Goal: Task Accomplishment & Management: Use online tool/utility

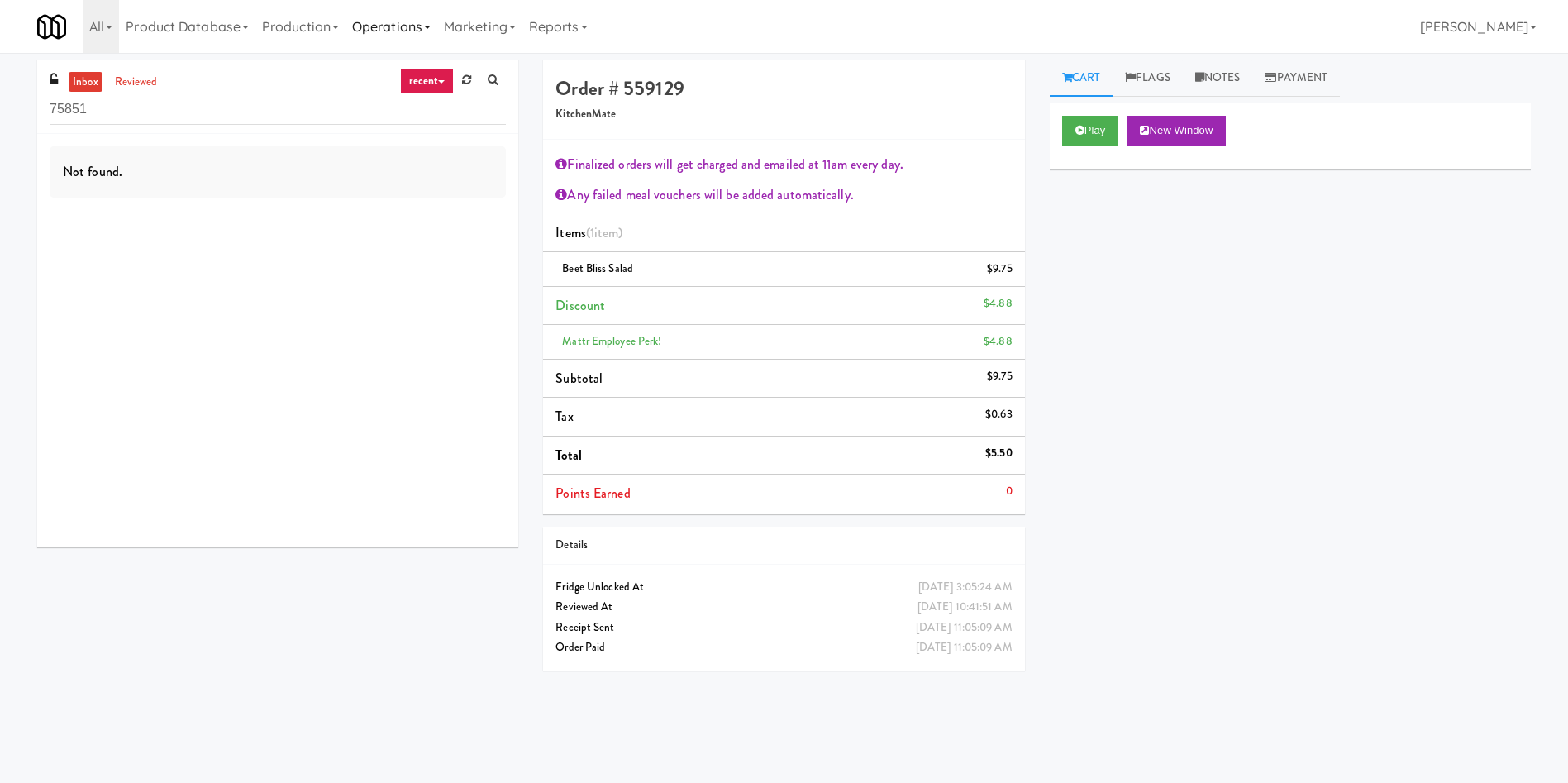
click at [427, 28] on link "Operations" at bounding box center [392, 26] width 92 height 53
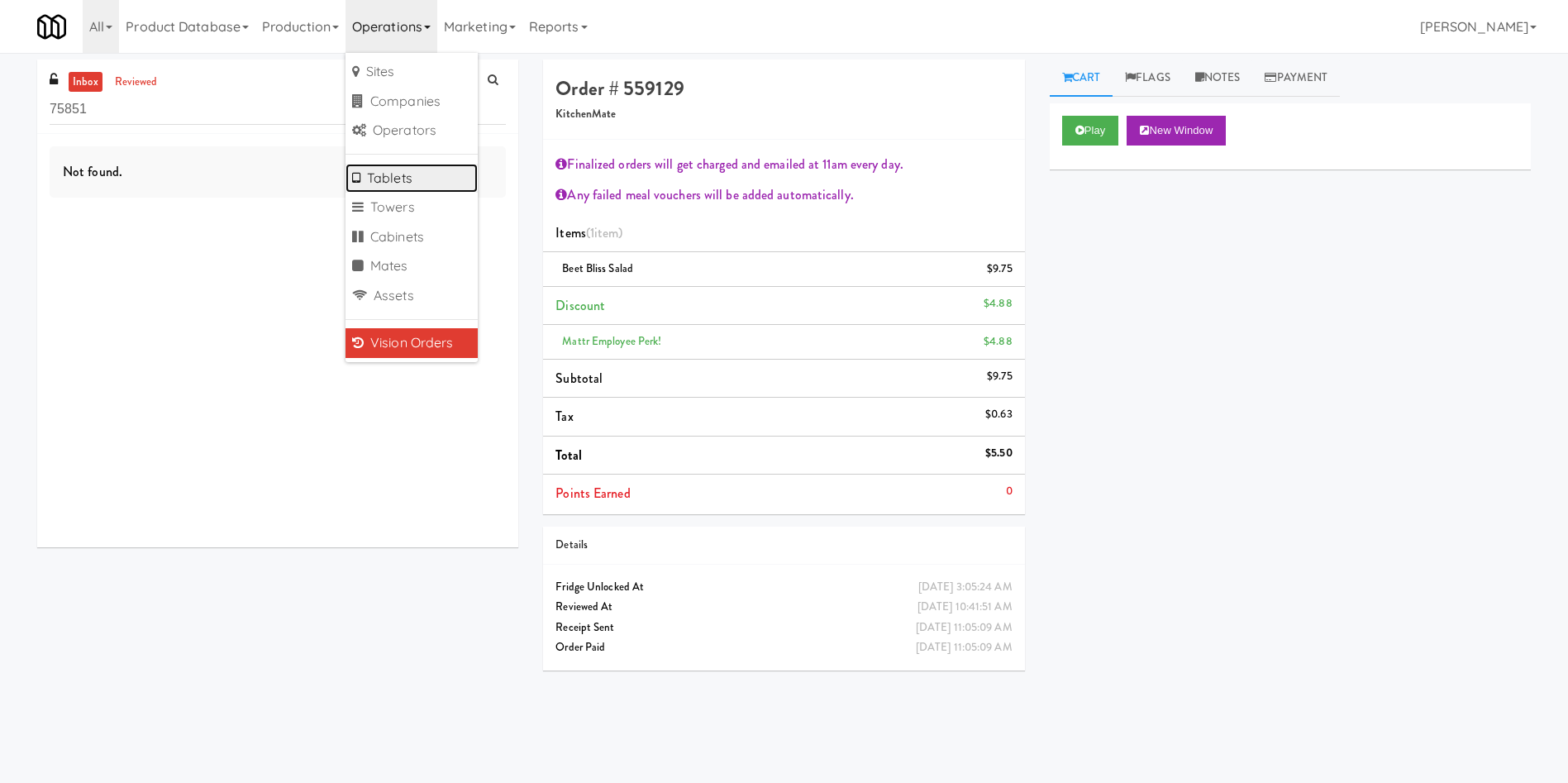
click at [416, 181] on link "Tablets" at bounding box center [412, 179] width 133 height 30
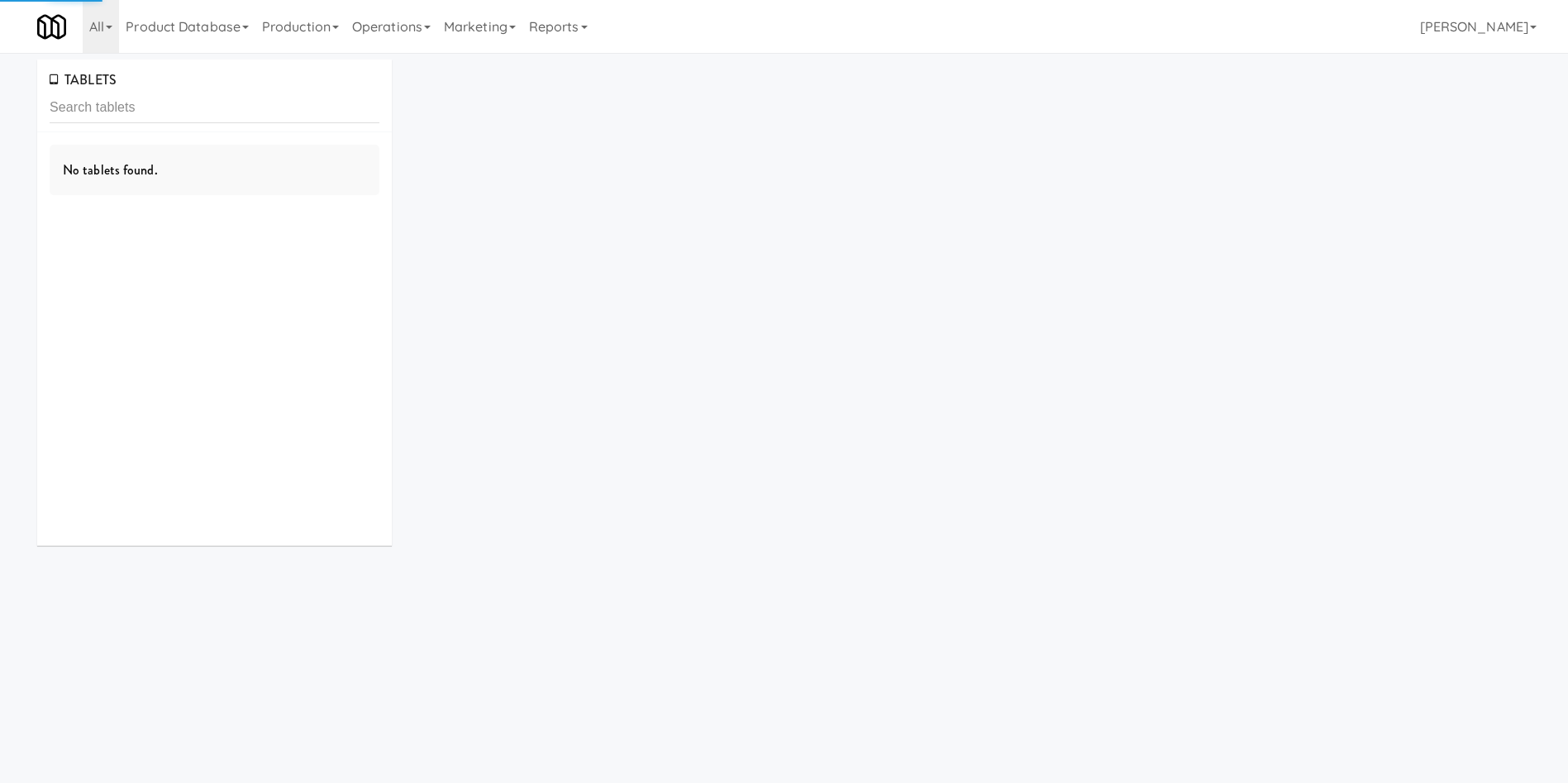
click at [273, 96] on input "text" at bounding box center [214, 108] width 330 height 31
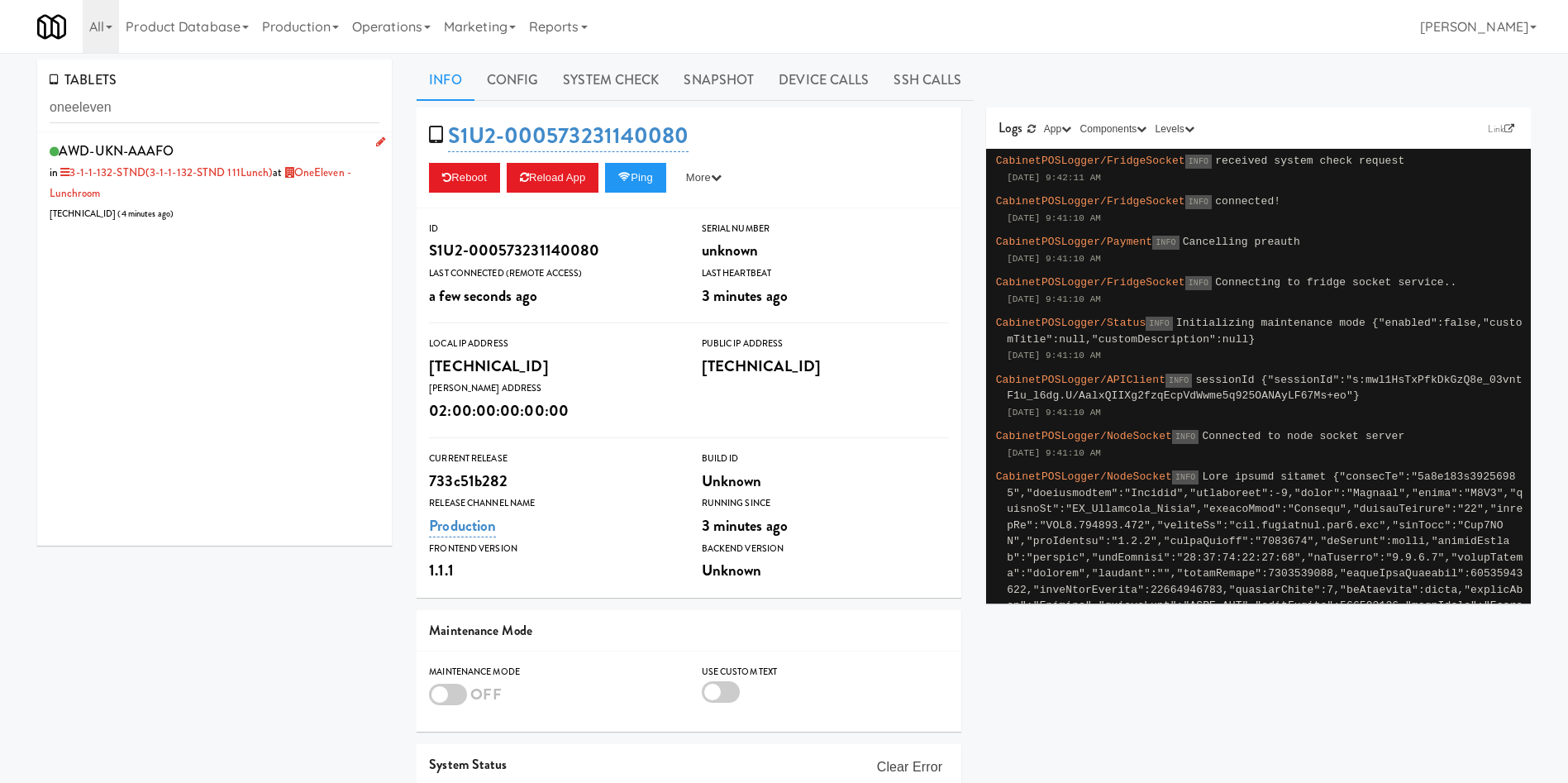
click at [336, 199] on div "AWD-UKN-AAAFO in 3-1-1-132-STND (3-1-1-132-STND 111Lunch) at OneEleven - Lunchr…" at bounding box center [214, 181] width 330 height 85
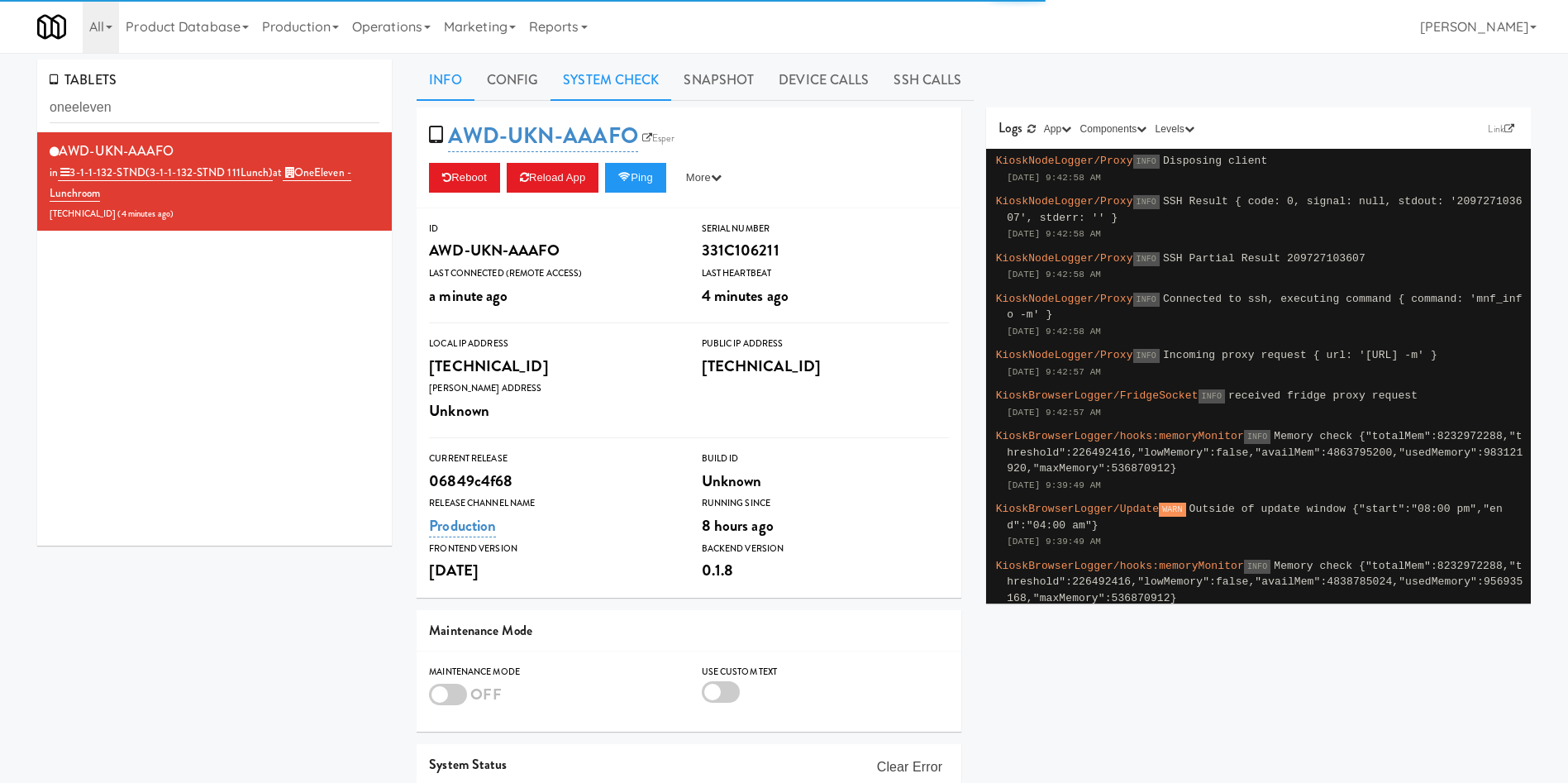
click at [648, 76] on link "System Check" at bounding box center [610, 80] width 121 height 41
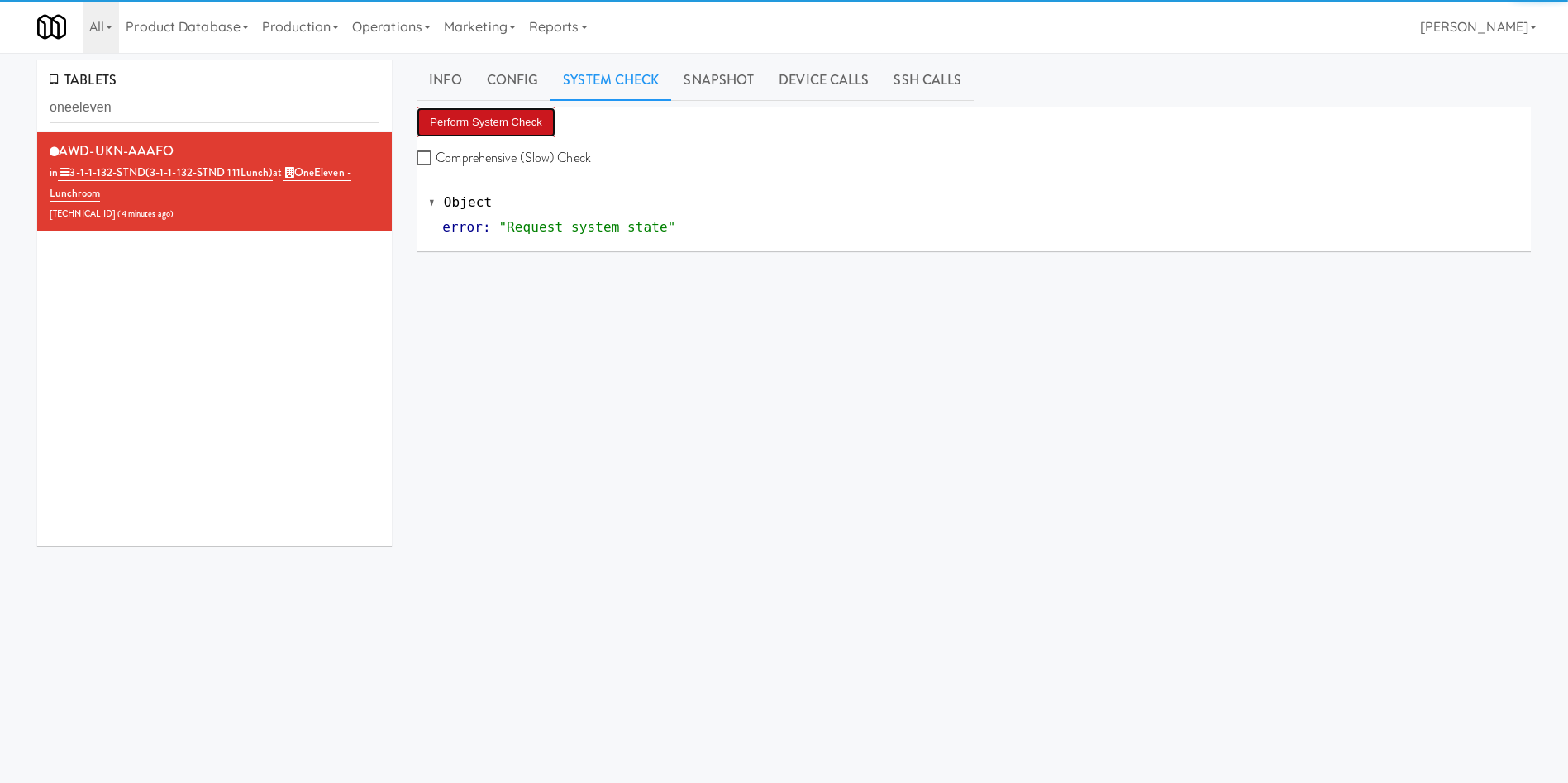
drag, startPoint x: 532, startPoint y: 119, endPoint x: 820, endPoint y: 7, distance: 309.0
click at [534, 117] on button "Perform System Check" at bounding box center [485, 123] width 139 height 30
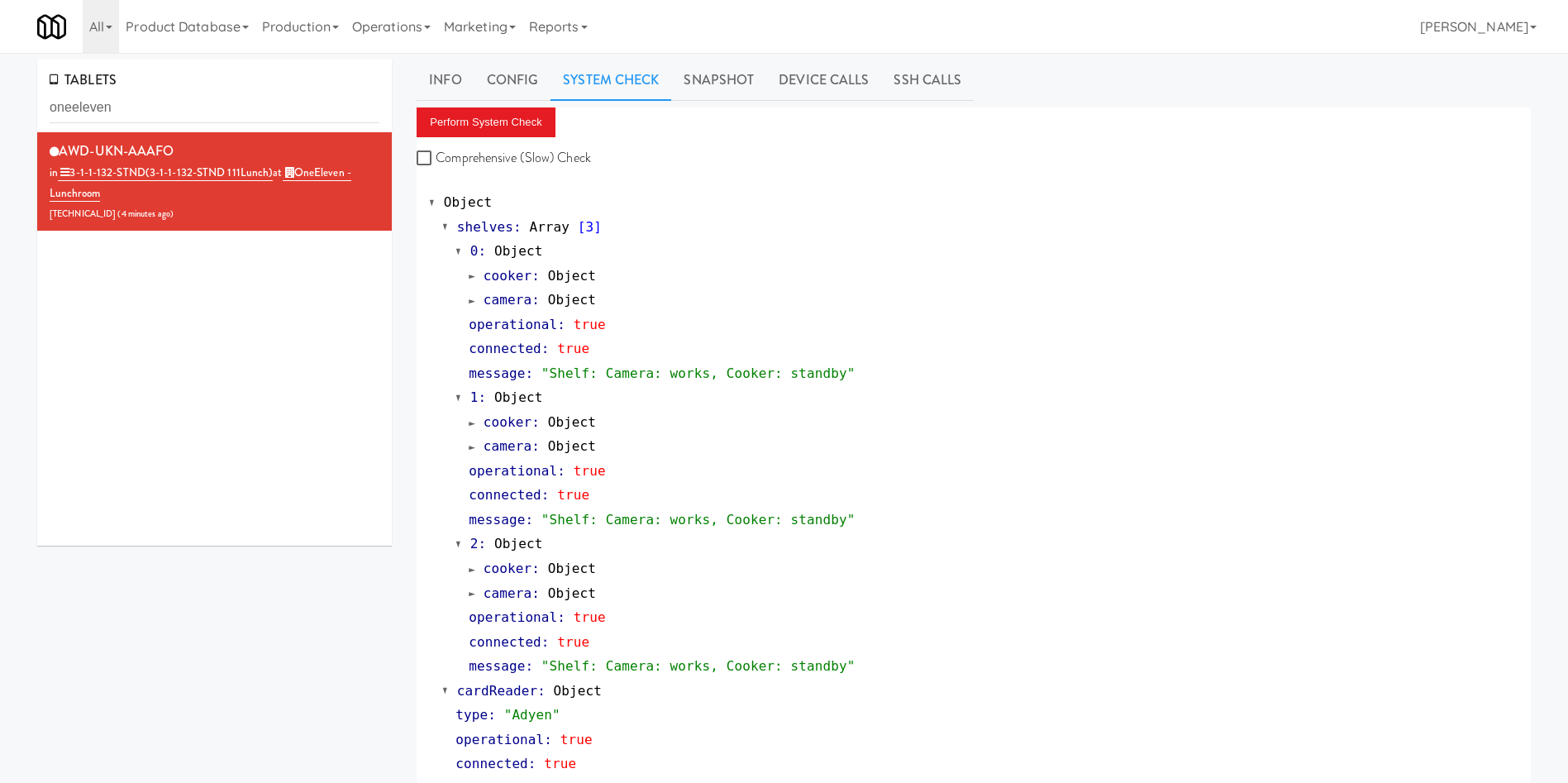
drag, startPoint x: 721, startPoint y: 87, endPoint x: 650, endPoint y: 104, distance: 73.0
click at [718, 86] on link "Snapshot" at bounding box center [718, 80] width 95 height 41
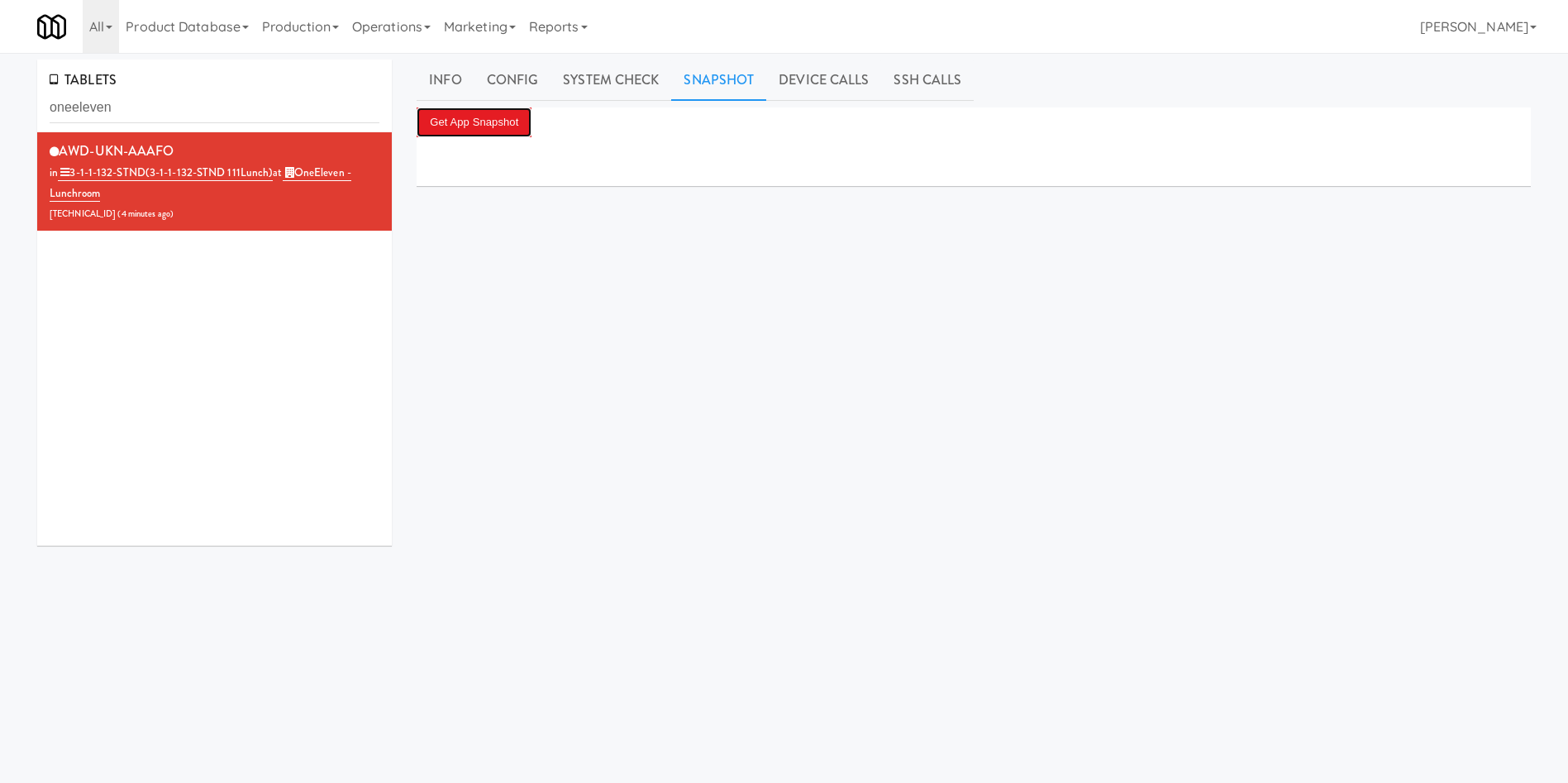
click at [510, 133] on button "Get App Snapshot" at bounding box center [473, 123] width 115 height 30
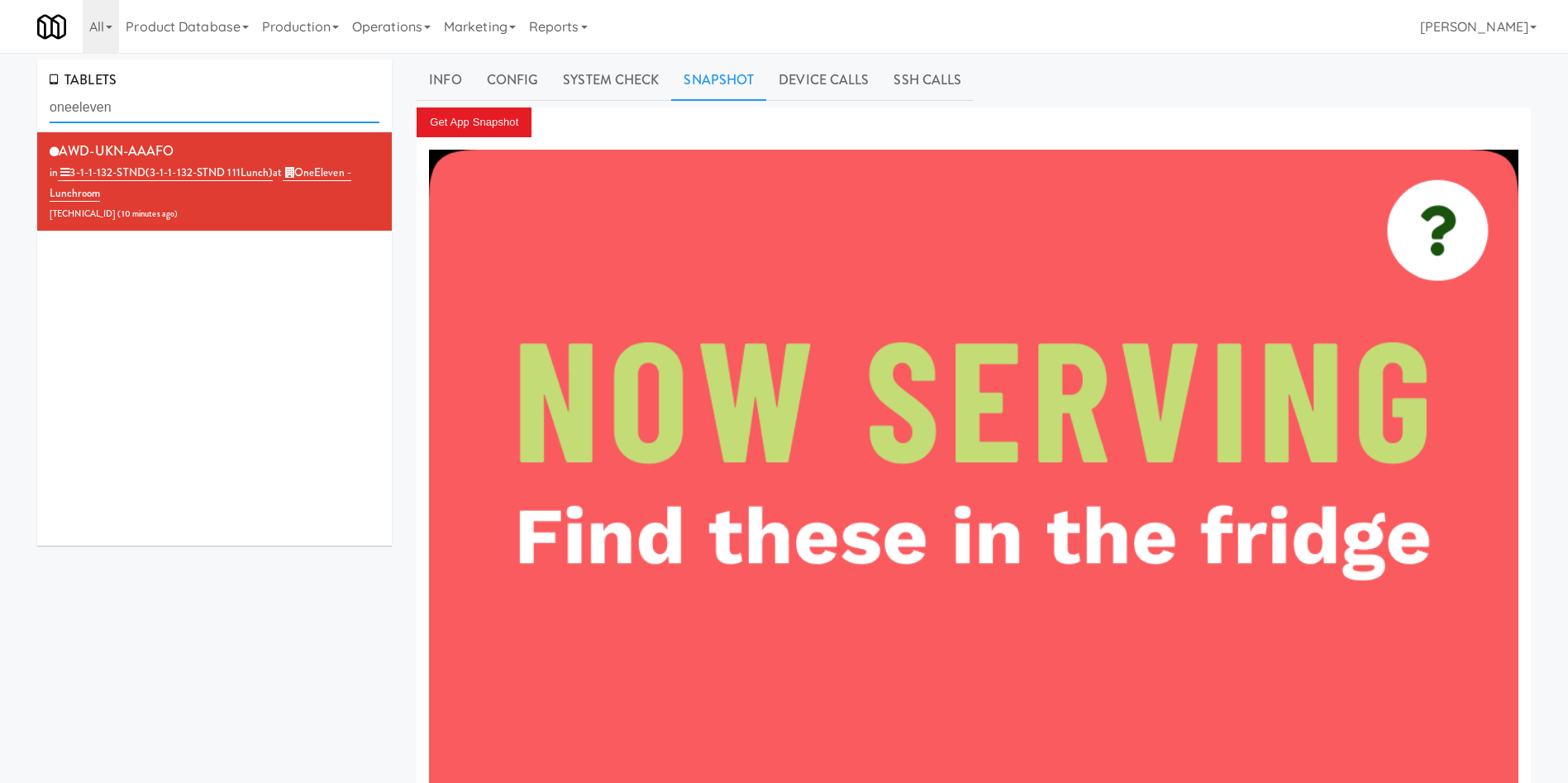
drag, startPoint x: 151, startPoint y: 118, endPoint x: 0, endPoint y: 118, distance: 151.0
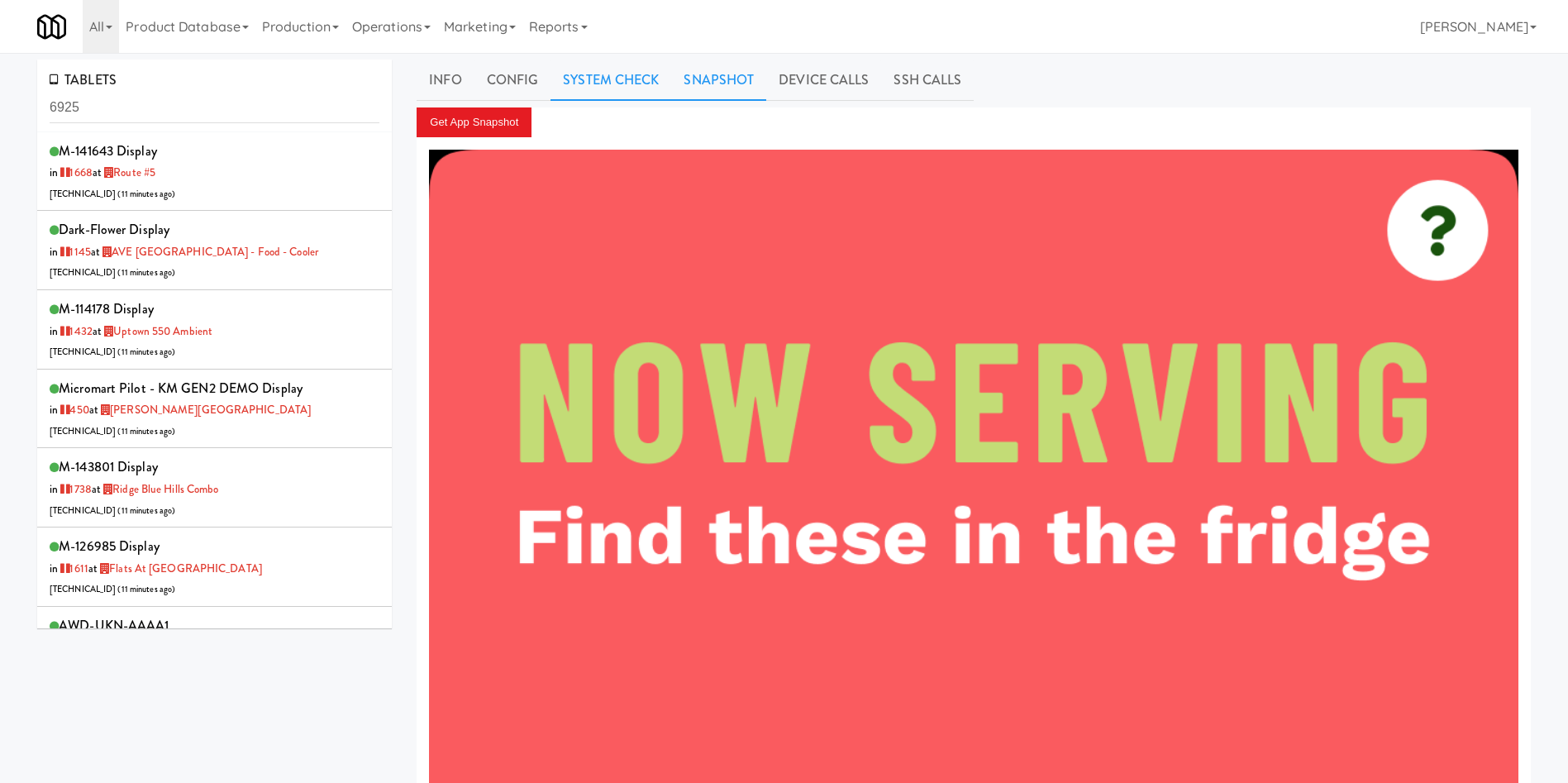
click at [618, 72] on link "System Check" at bounding box center [610, 80] width 121 height 41
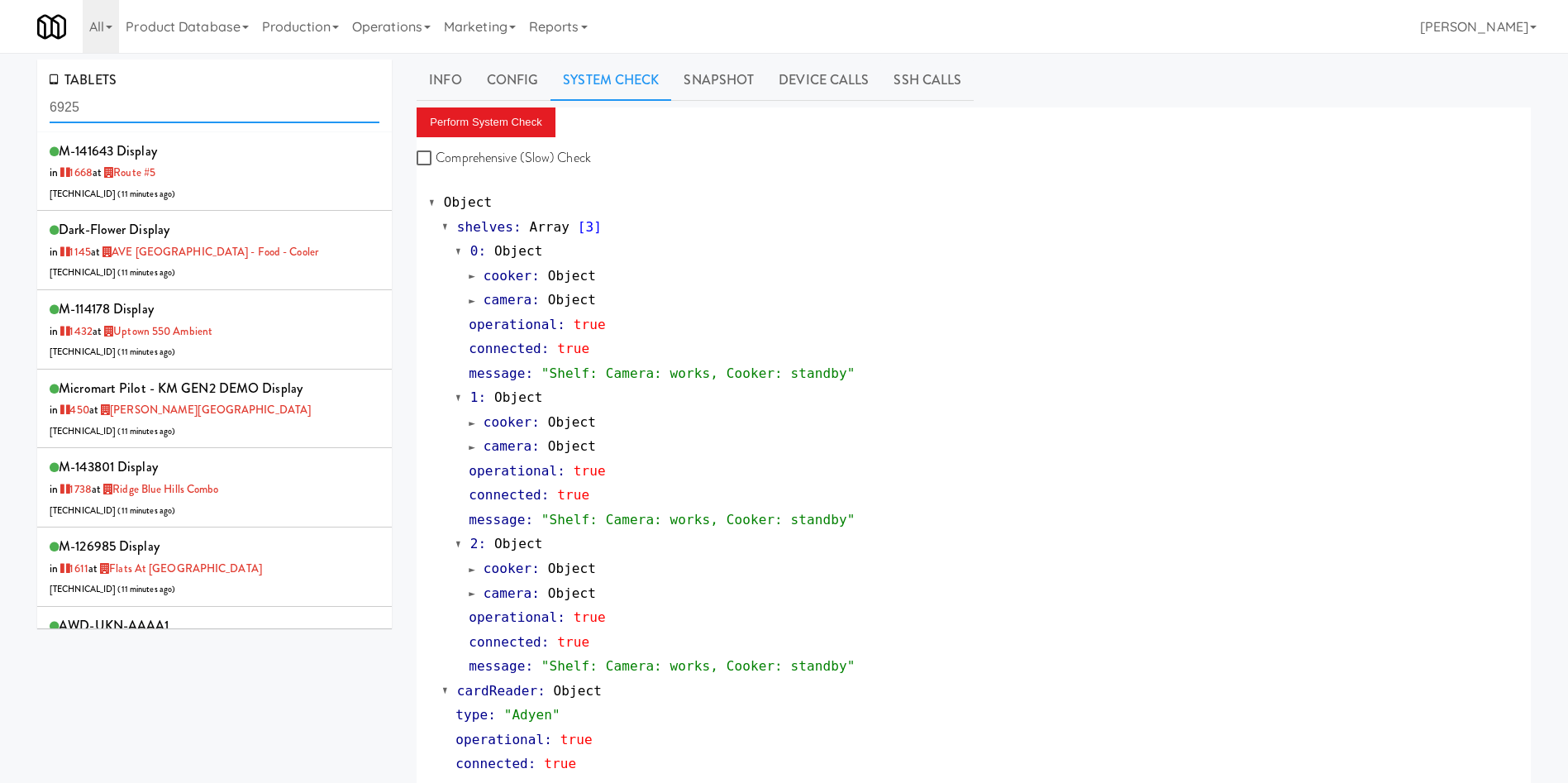
drag, startPoint x: 171, startPoint y: 106, endPoint x: 0, endPoint y: 106, distance: 171.0
click at [0, 106] on div "TABLETS 6925 M-141643 Display in [DATE] at Route #5 [TECHNICAL_ID] ( 11 minutes…" at bounding box center [784, 797] width 1568 height 1474
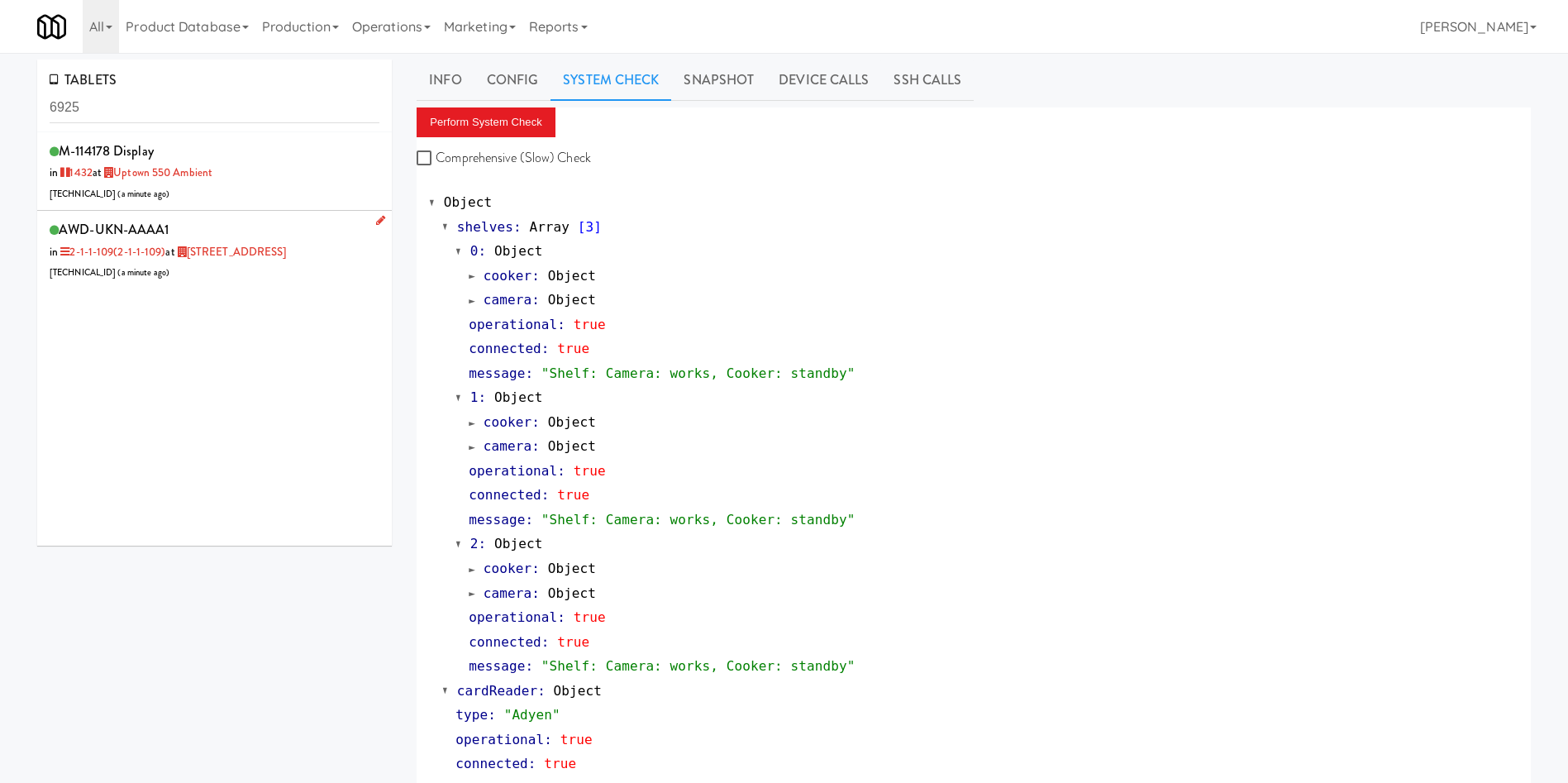
click at [319, 268] on div "AWD-UKN-AAAA1 in 2-1-1-109 (2-1-1-109) at [STREET_ADDRESS] [TECHNICAL_ID] ( a m…" at bounding box center [214, 249] width 330 height 65
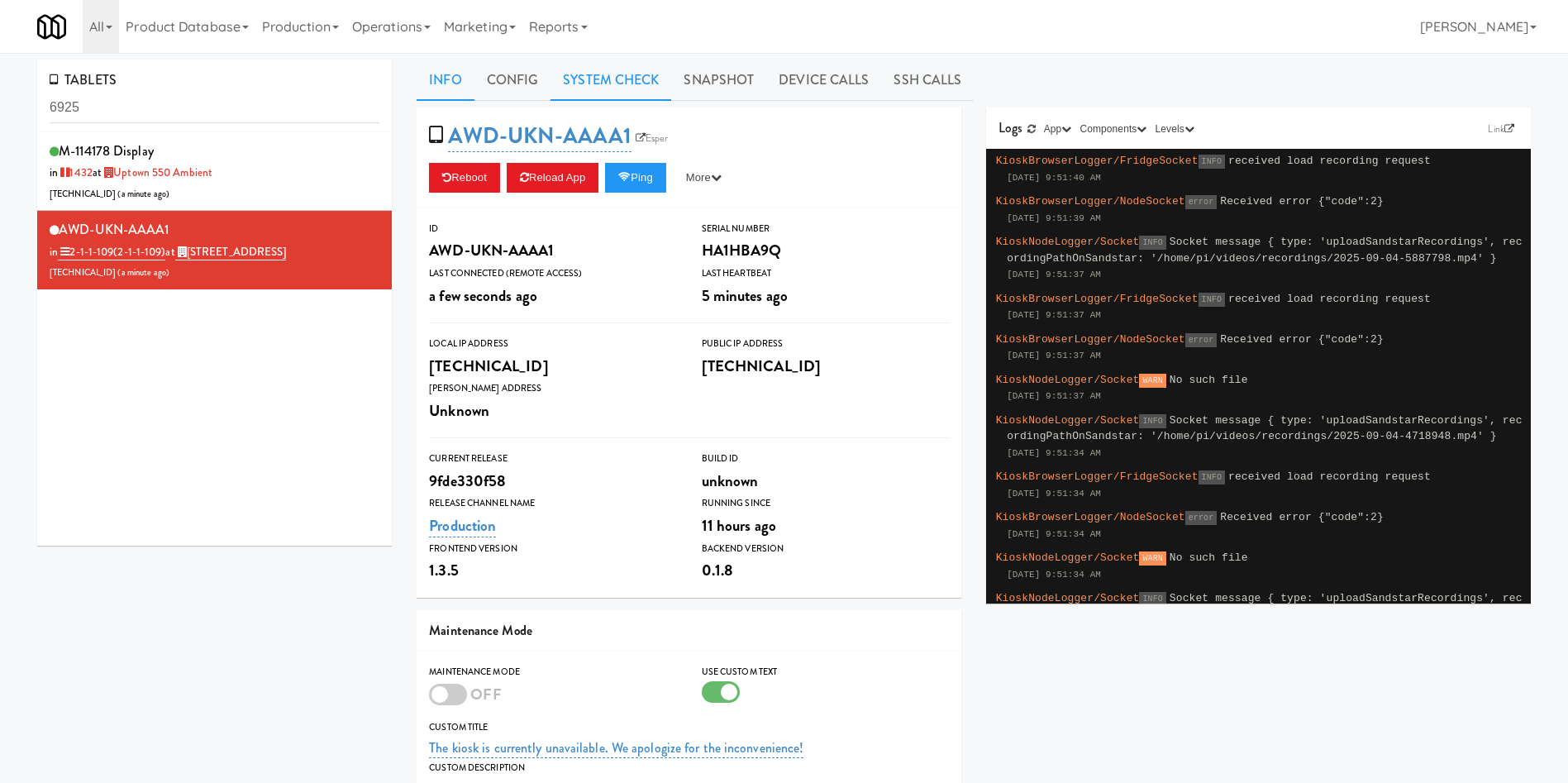
click at [602, 80] on link "System Check" at bounding box center [610, 80] width 121 height 41
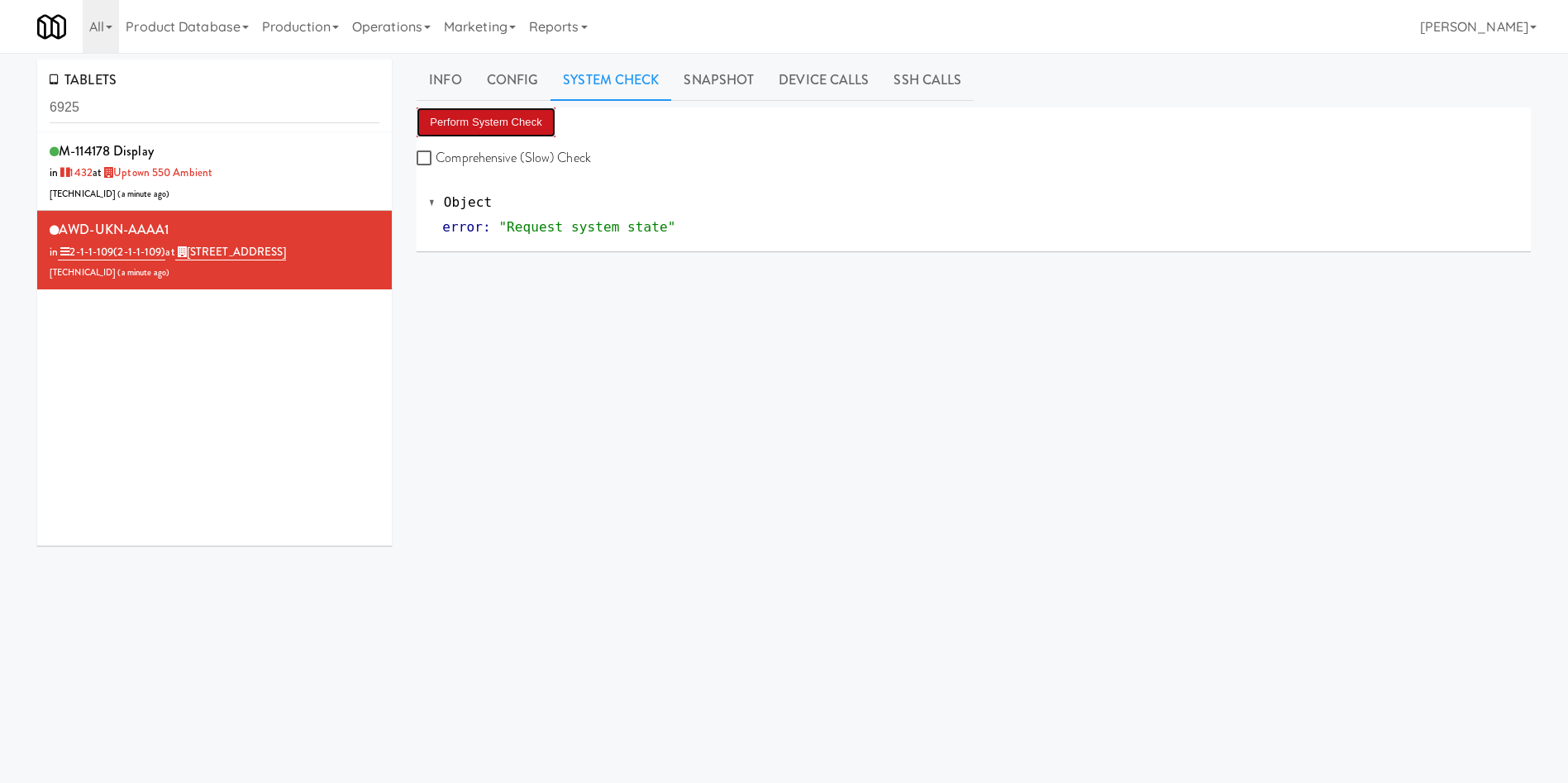
click at [478, 132] on button "Perform System Check" at bounding box center [485, 123] width 139 height 30
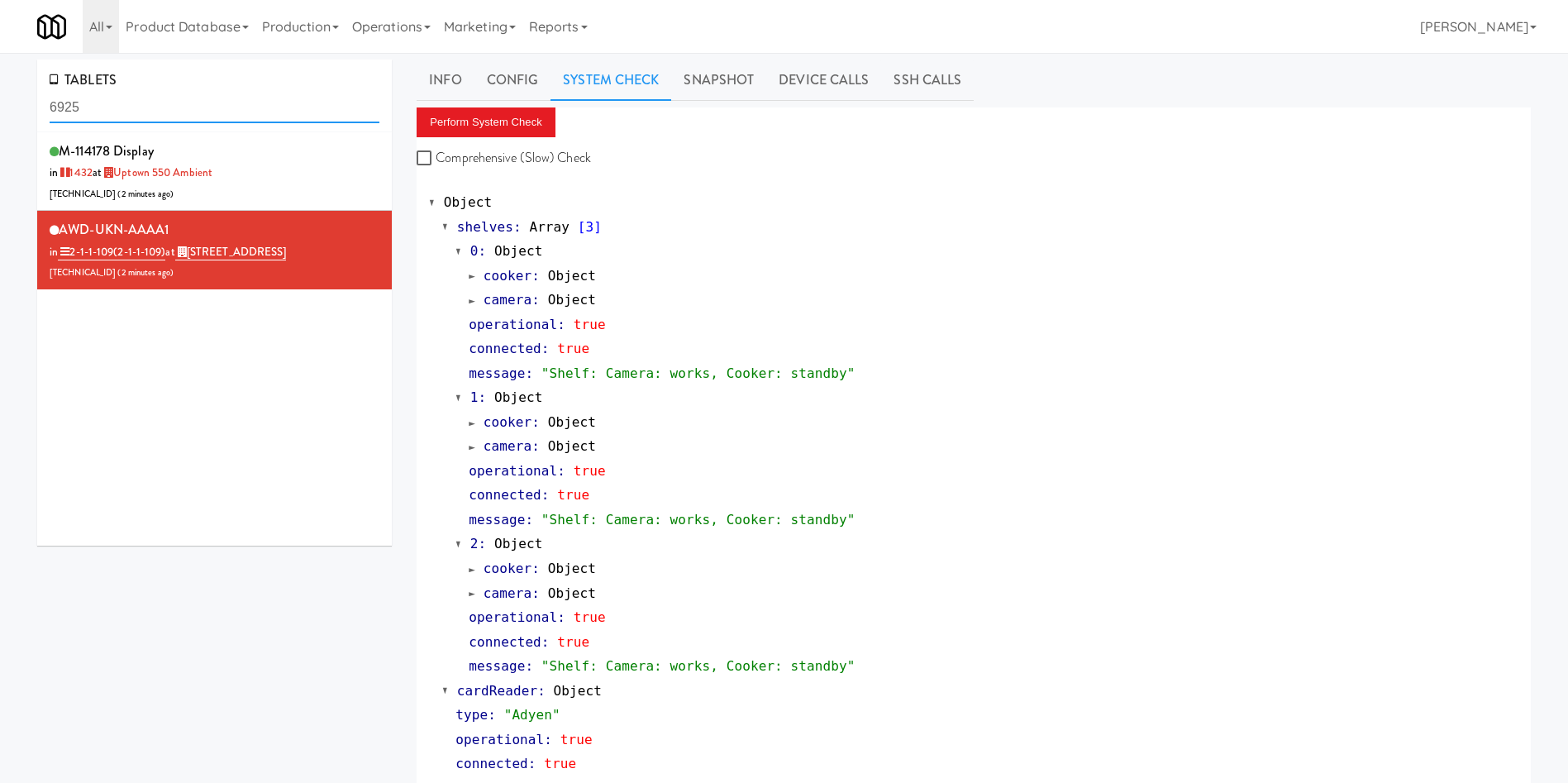
drag, startPoint x: 191, startPoint y: 114, endPoint x: 0, endPoint y: 64, distance: 197.4
click at [0, 64] on div "TABLETS 6925 M-114178 Display in [DATE] at [GEOGRAPHIC_DATA] 550 Ambient [TECHN…" at bounding box center [784, 797] width 1568 height 1474
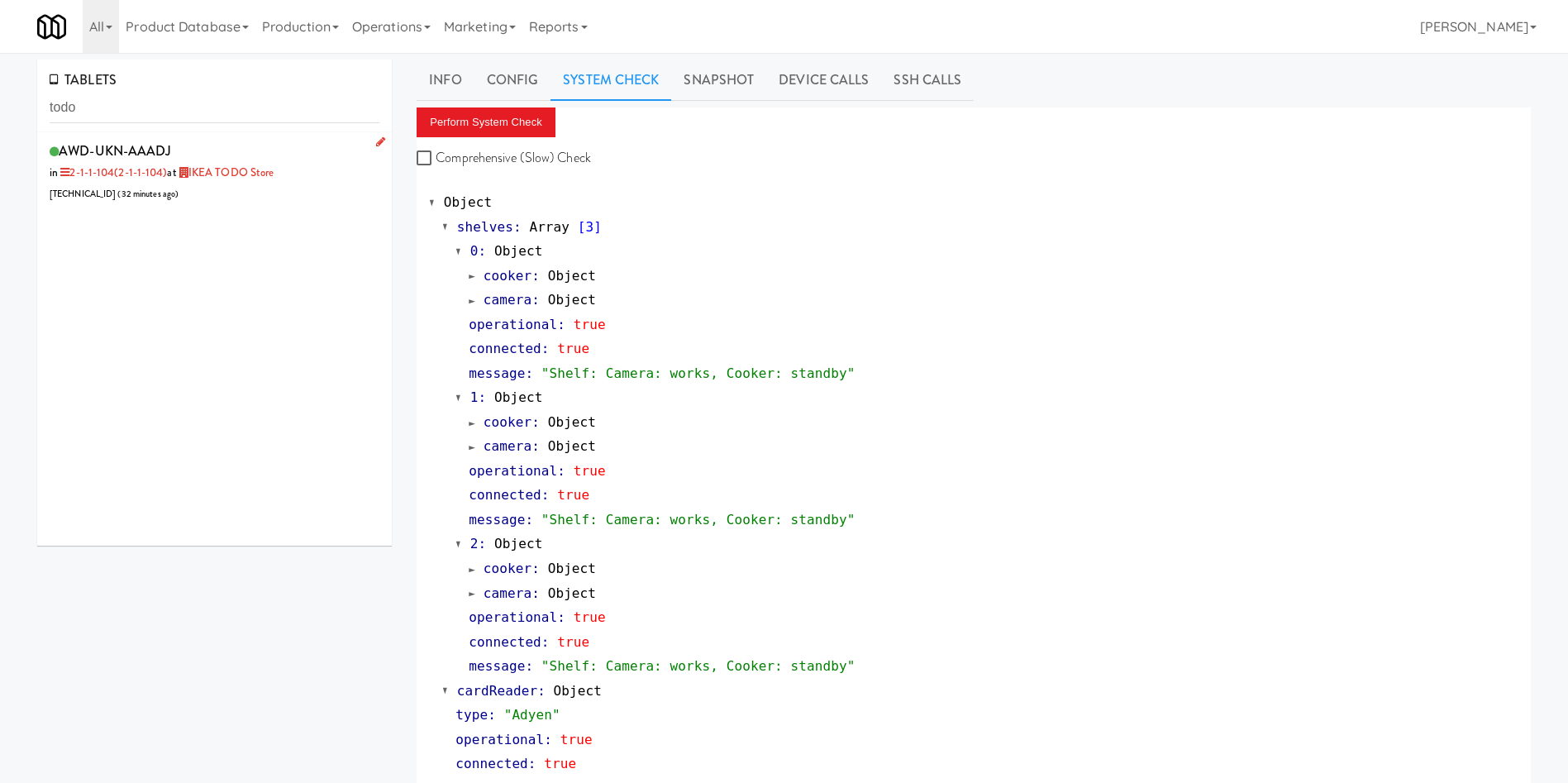
drag, startPoint x: 256, startPoint y: 201, endPoint x: 283, endPoint y: 192, distance: 28.5
click at [256, 201] on div "AWD-UKN-AAADJ in 2-1-1-104 (2-1-1-104) at IKEA TODO Store [TECHNICAL_ID] ( 32 m…" at bounding box center [214, 171] width 330 height 65
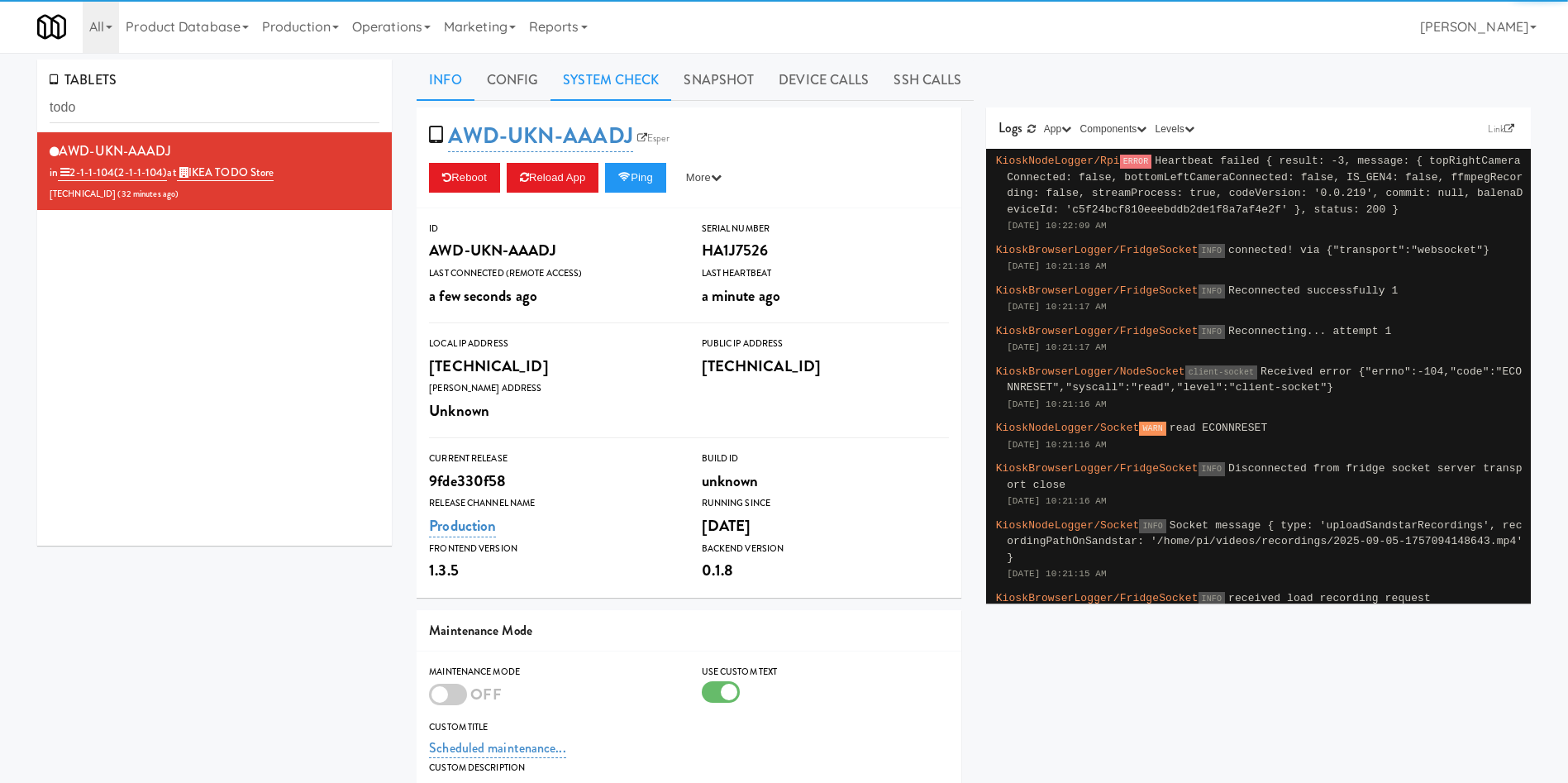
click at [607, 80] on link "System Check" at bounding box center [610, 80] width 121 height 41
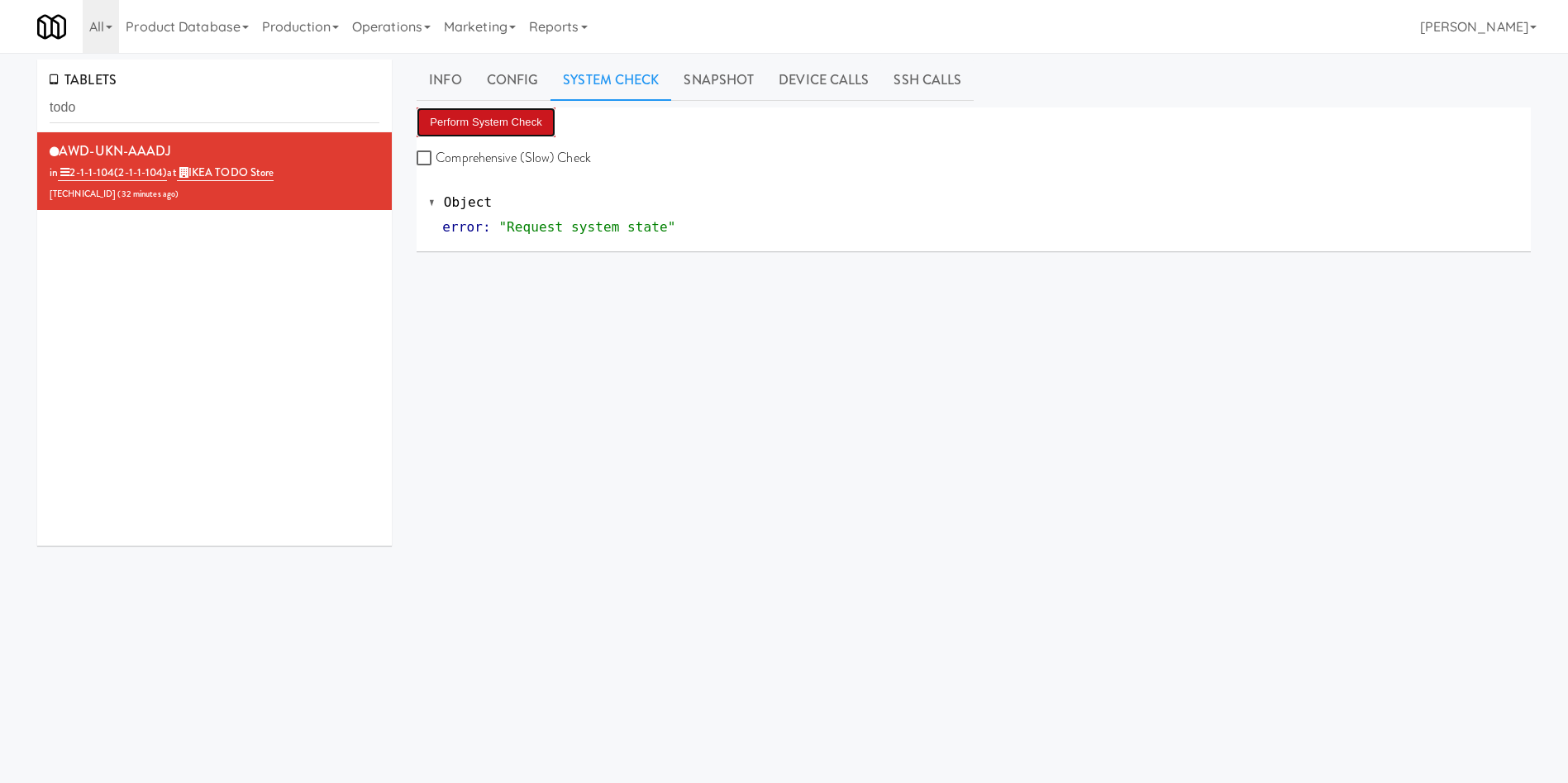
click at [476, 128] on button "Perform System Check" at bounding box center [485, 123] width 139 height 30
drag, startPoint x: 133, startPoint y: 109, endPoint x: 0, endPoint y: 125, distance: 134.0
click at [0, 125] on div "TABLETS todo AWD-UKN-AAADJ in 2-1-1-104 (2-1-1-104) at IKEA TODO Store [TECHNIC…" at bounding box center [784, 394] width 1568 height 668
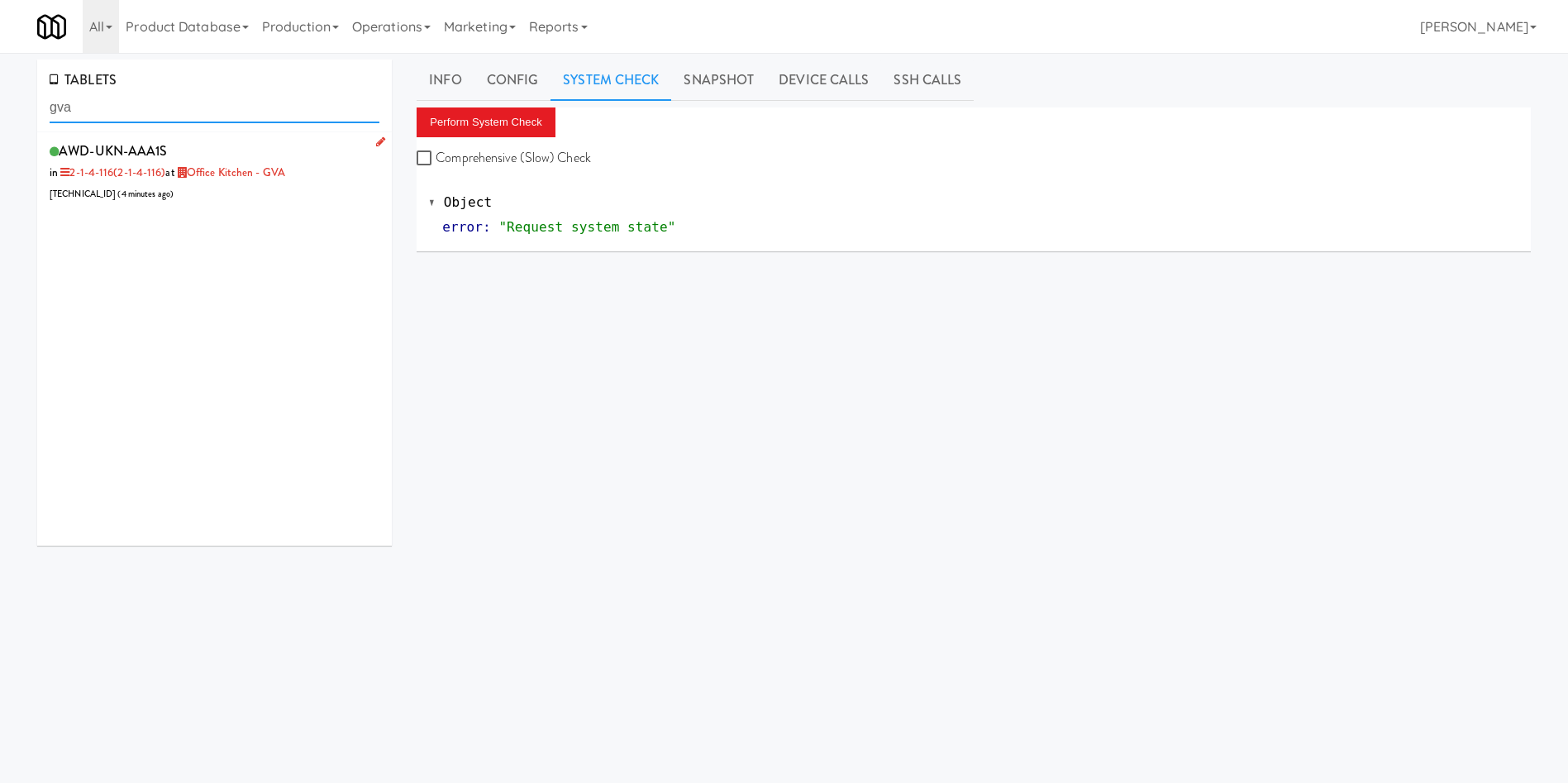
type input "gva"
click at [282, 196] on div "AWD-UKN-AAA1S in 2-1-4-116 (2-1-4-116) at Office Kitchen - GVA [TECHNICAL_ID] (…" at bounding box center [214, 171] width 330 height 65
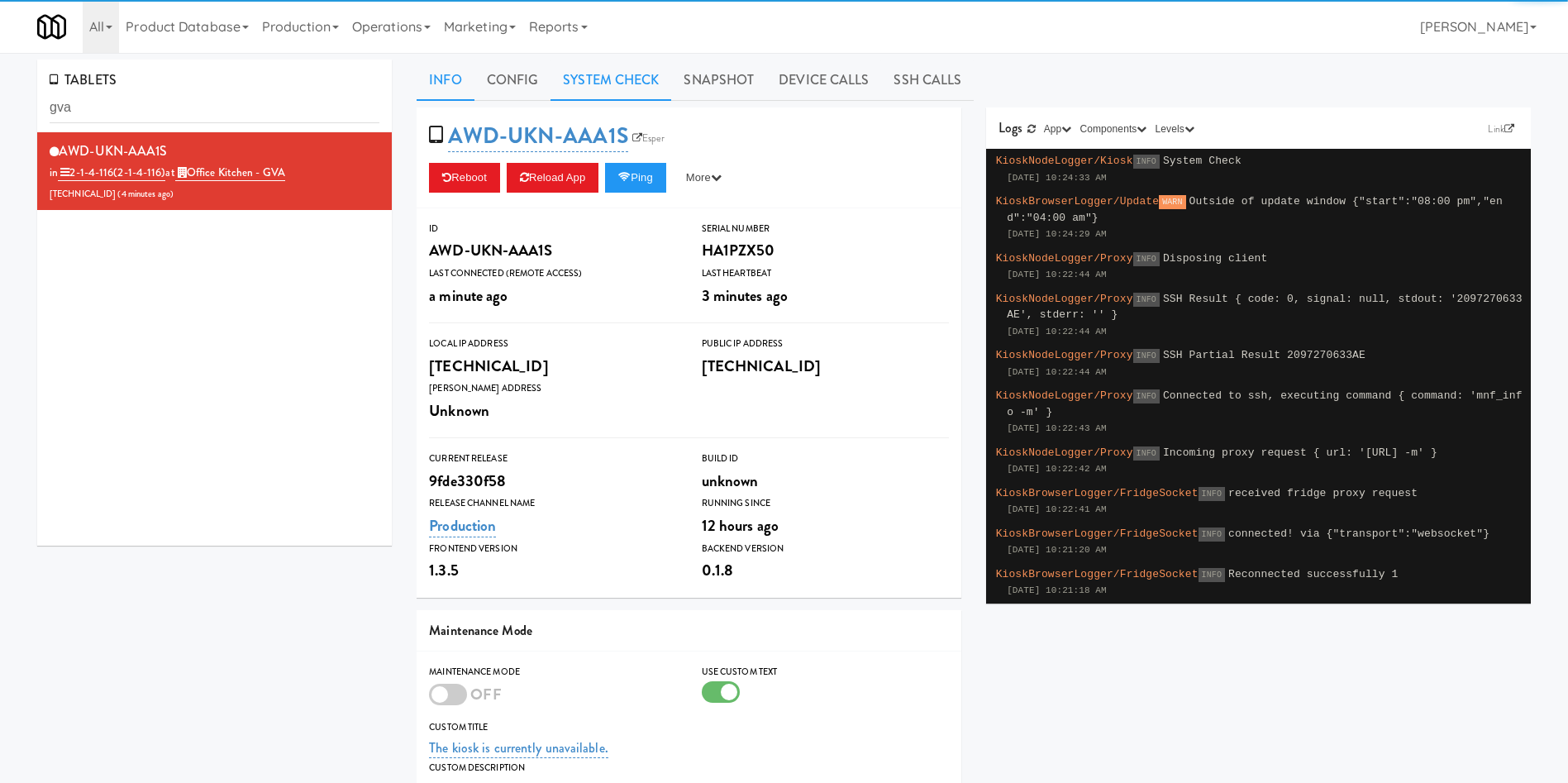
click at [636, 83] on link "System Check" at bounding box center [610, 80] width 121 height 41
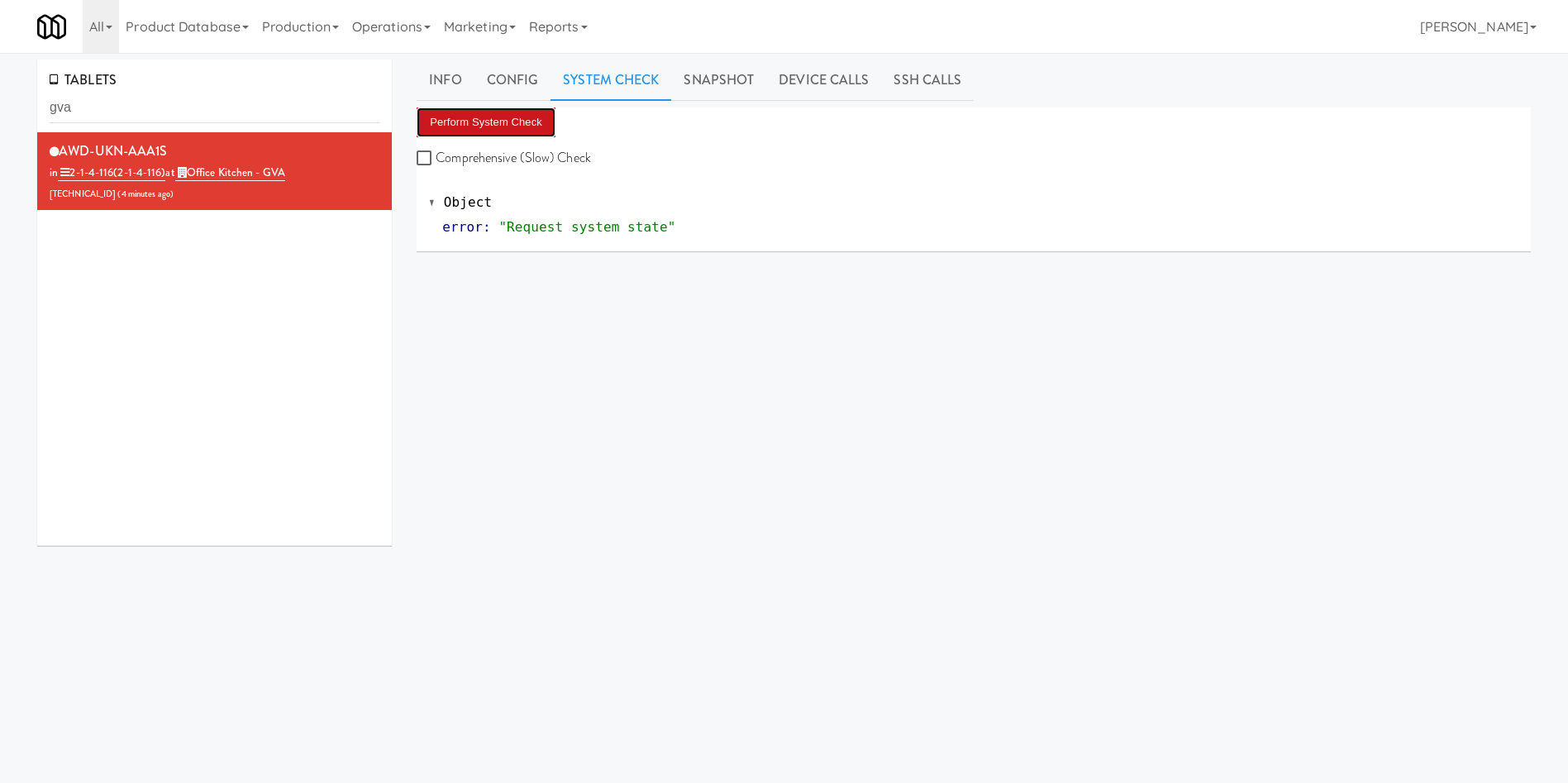
click at [503, 119] on button "Perform System Check" at bounding box center [485, 123] width 139 height 30
